Goal: Task Accomplishment & Management: Complete application form

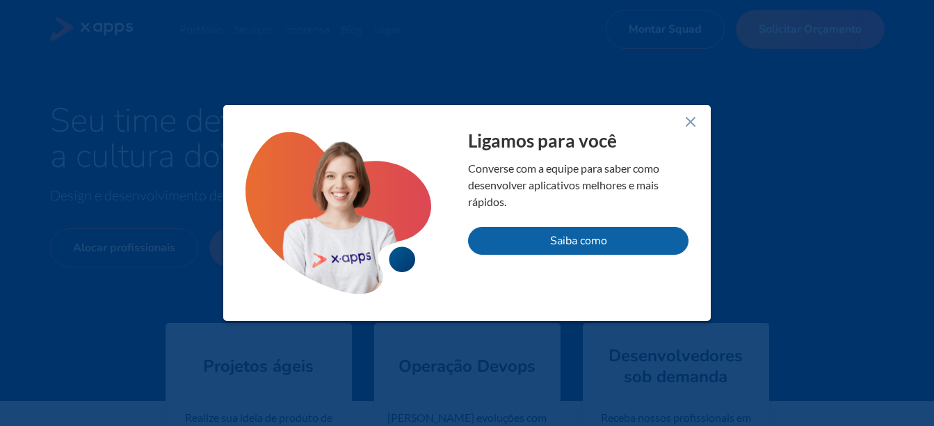
click at [690, 125] on icon at bounding box center [690, 121] width 17 height 17
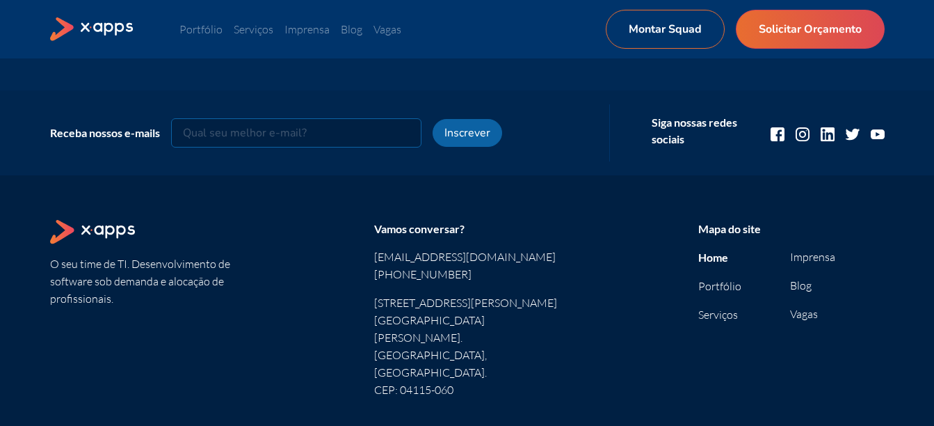
scroll to position [1878, 0]
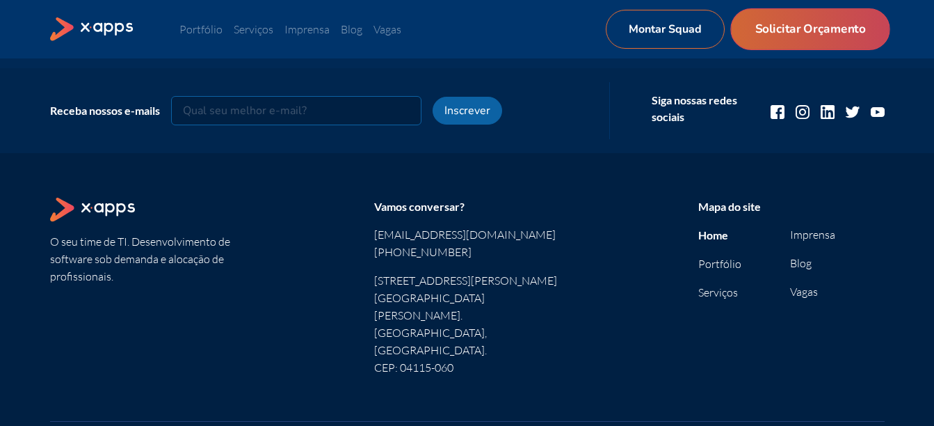
click at [792, 38] on link "Solicitar Orçamento" at bounding box center [809, 29] width 159 height 42
select select "BR"
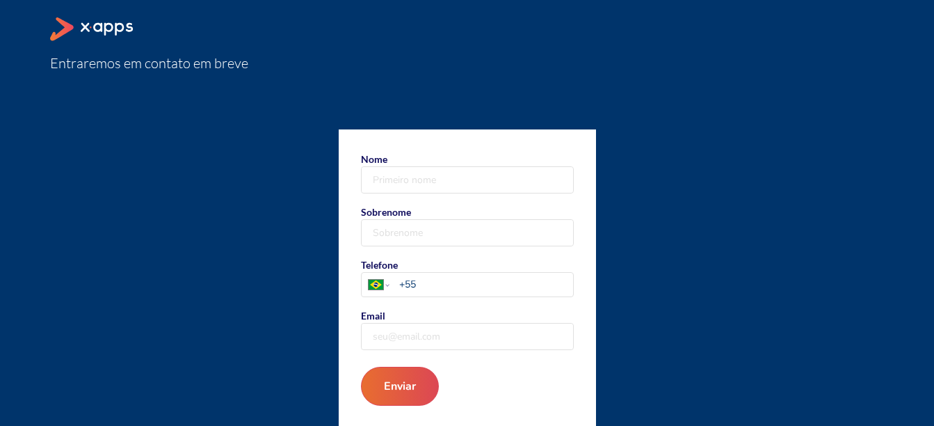
scroll to position [110, 0]
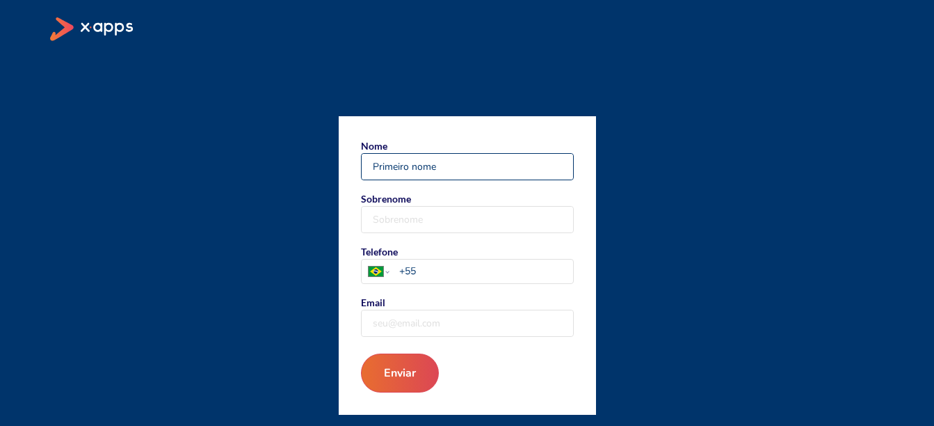
click at [439, 166] on input "Nome" at bounding box center [467, 167] width 211 height 26
type input "[PERSON_NAME]"
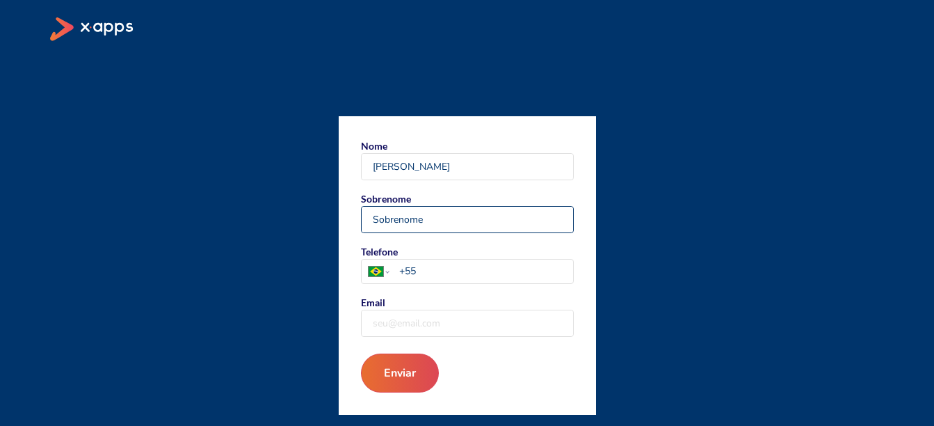
type input "[PERSON_NAME]"
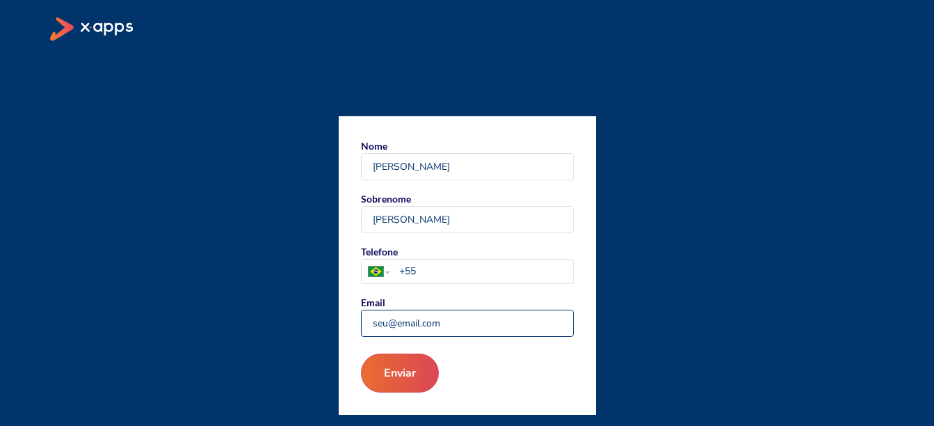
type input "[EMAIL_ADDRESS][DOMAIN_NAME]"
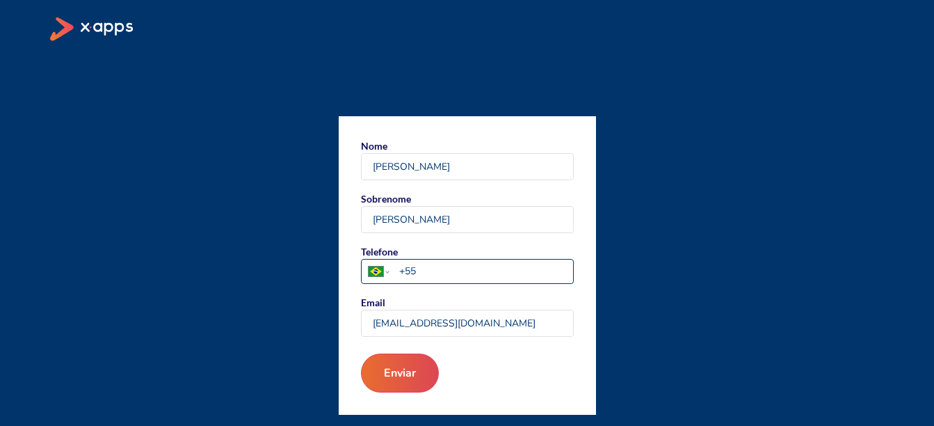
click at [440, 270] on input "+55" at bounding box center [485, 271] width 173 height 15
type input "[PHONE_NUMBER]"
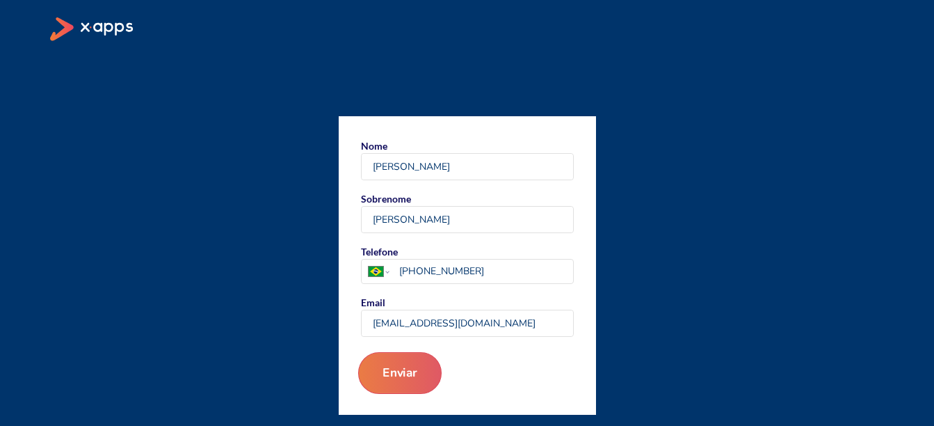
click at [412, 376] on button "Enviar" at bounding box center [399, 373] width 83 height 42
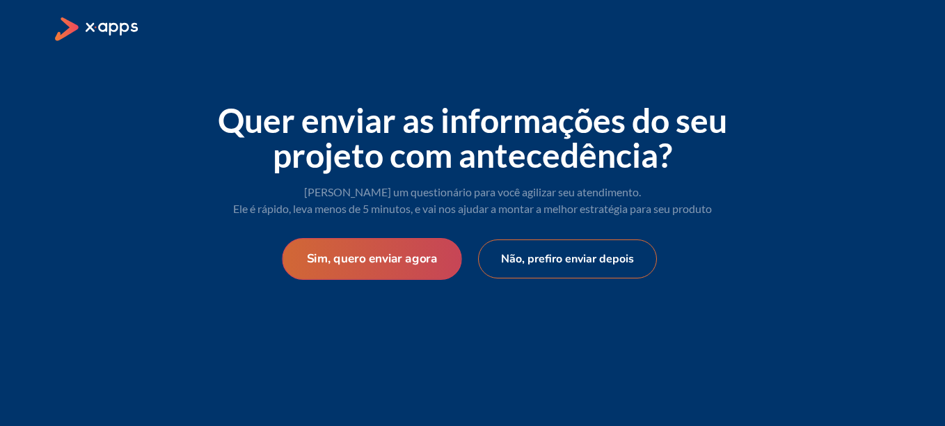
click at [417, 258] on button "Sim, quero enviar agora" at bounding box center [371, 259] width 179 height 42
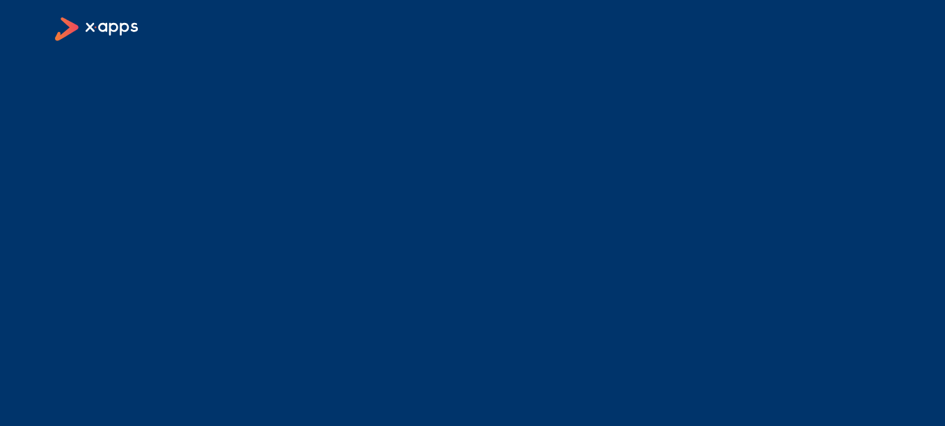
select select "BR"
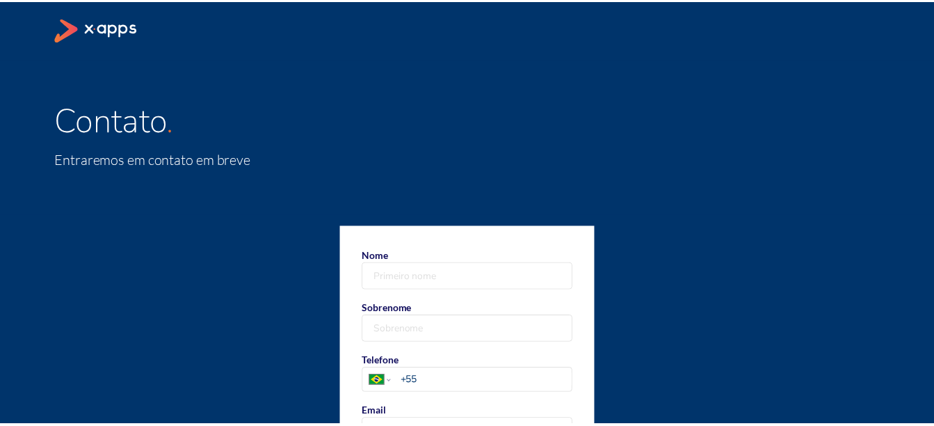
scroll to position [110, 0]
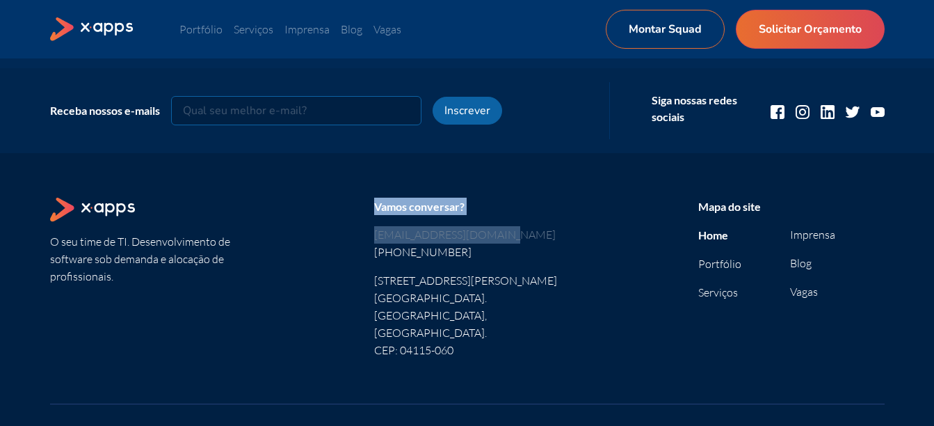
drag, startPoint x: 376, startPoint y: 202, endPoint x: 497, endPoint y: 232, distance: 124.5
click at [497, 232] on address "Vamos conversar? comercial@x-apps.com.br 11 5083-0122 Rua Rodrigo Vieira, 126 J…" at bounding box center [467, 278] width 186 height 161
copy address "Vamos conversar? comercial@x-apps.com.br"
